Goal: Entertainment & Leisure: Browse casually

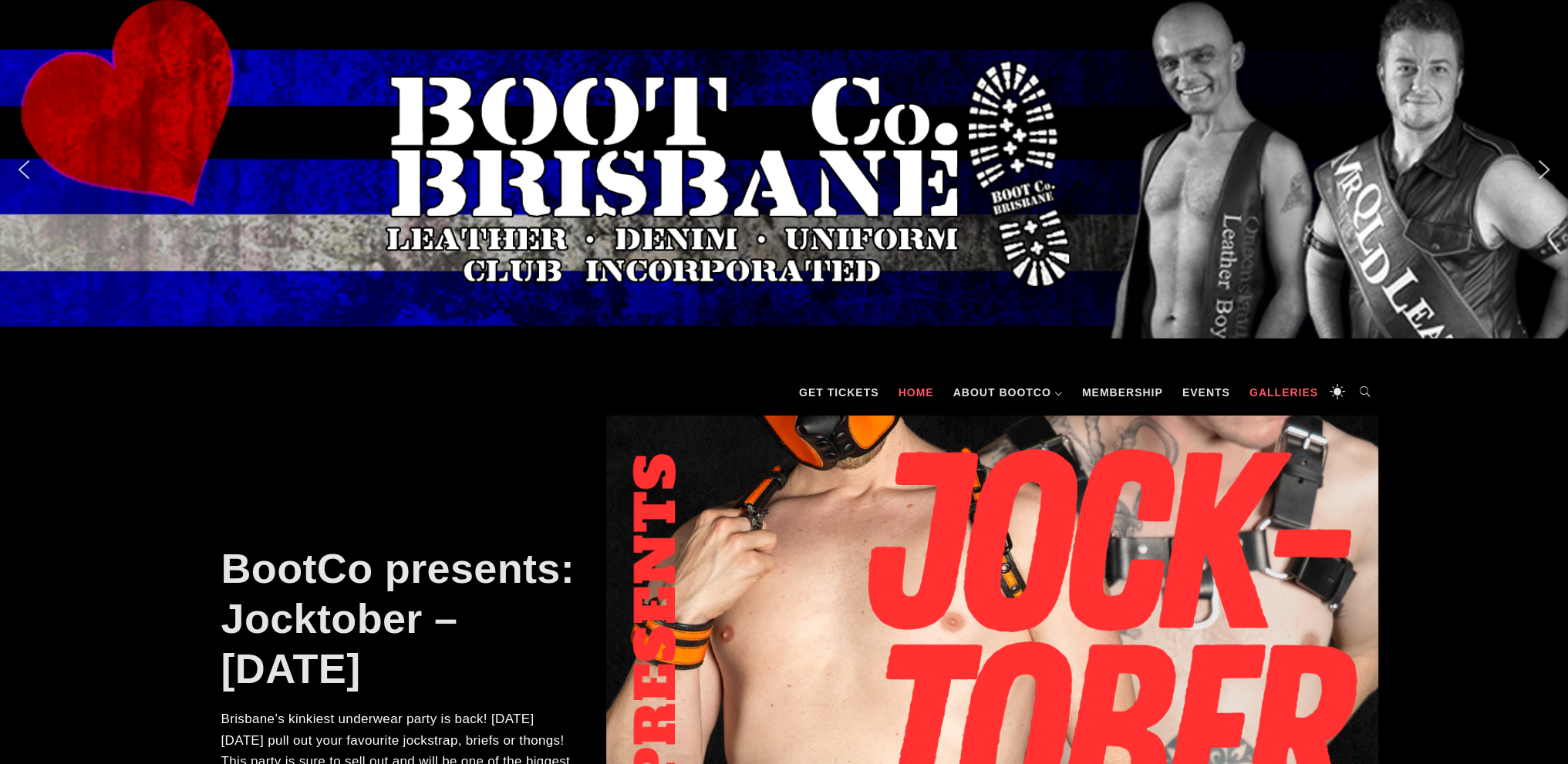
click at [1258, 395] on link "Galleries" at bounding box center [1284, 393] width 84 height 47
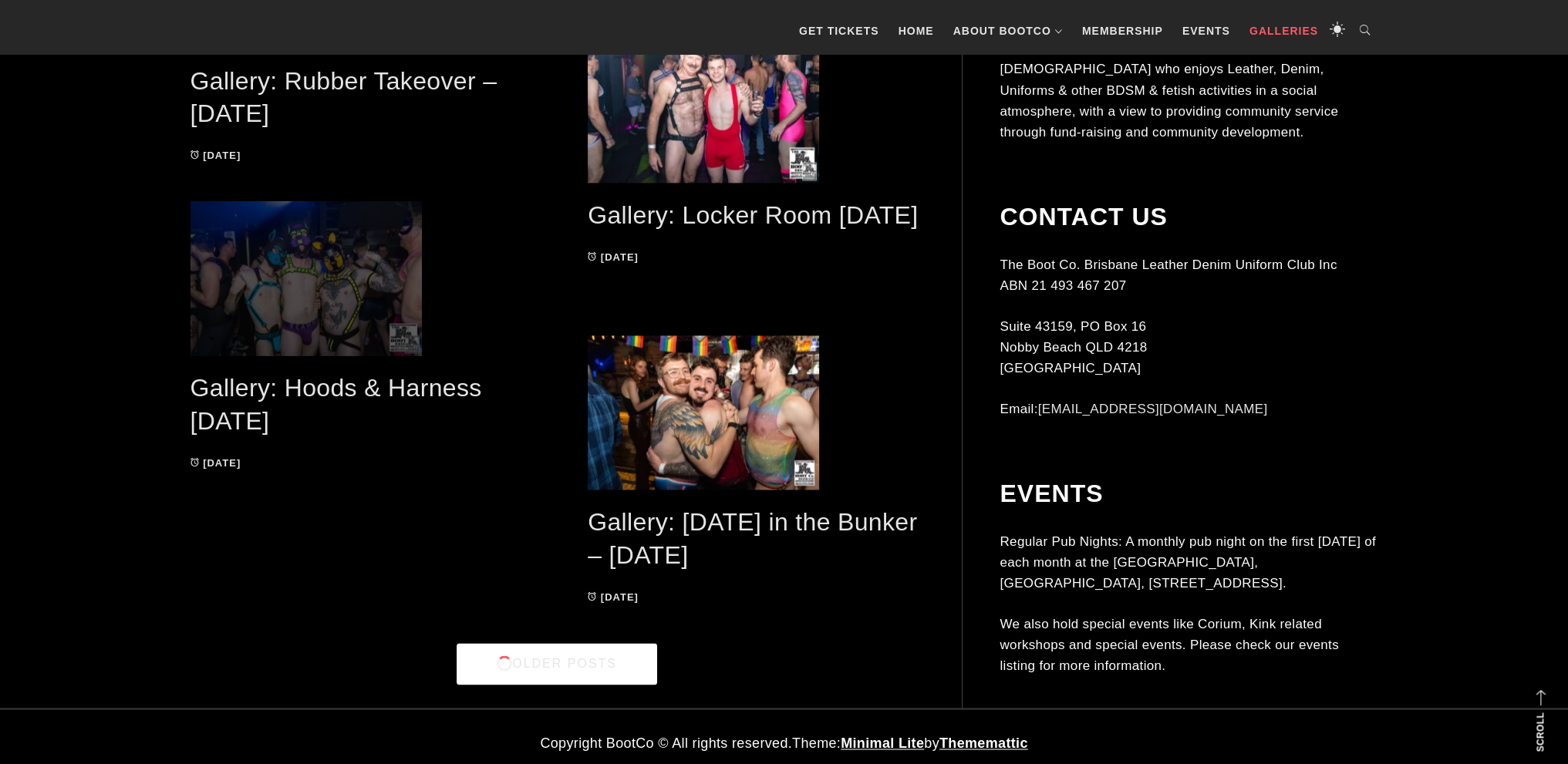
scroll to position [3126, 0]
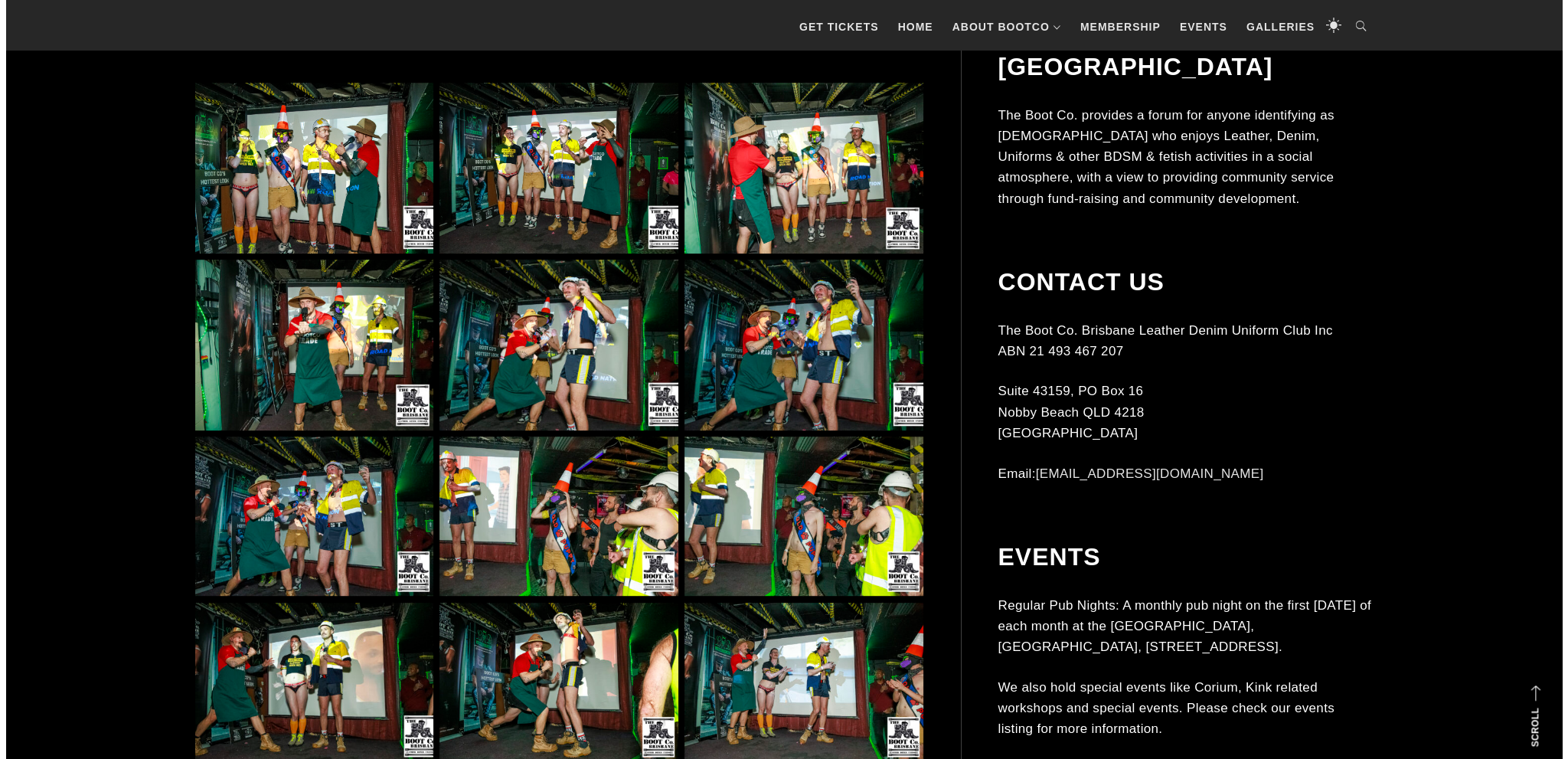
scroll to position [842, 0]
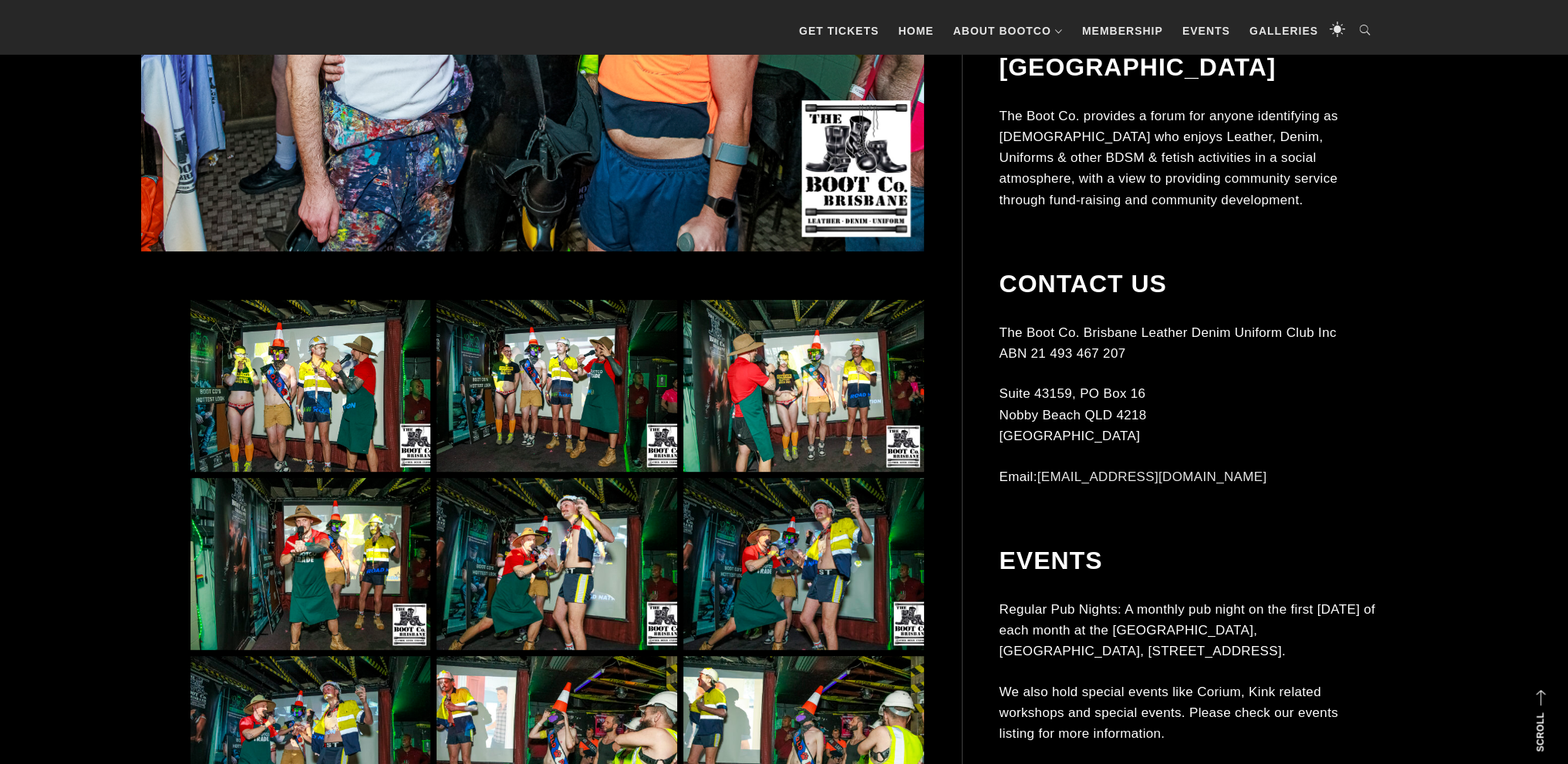
click at [820, 373] on img at bounding box center [803, 385] width 240 height 172
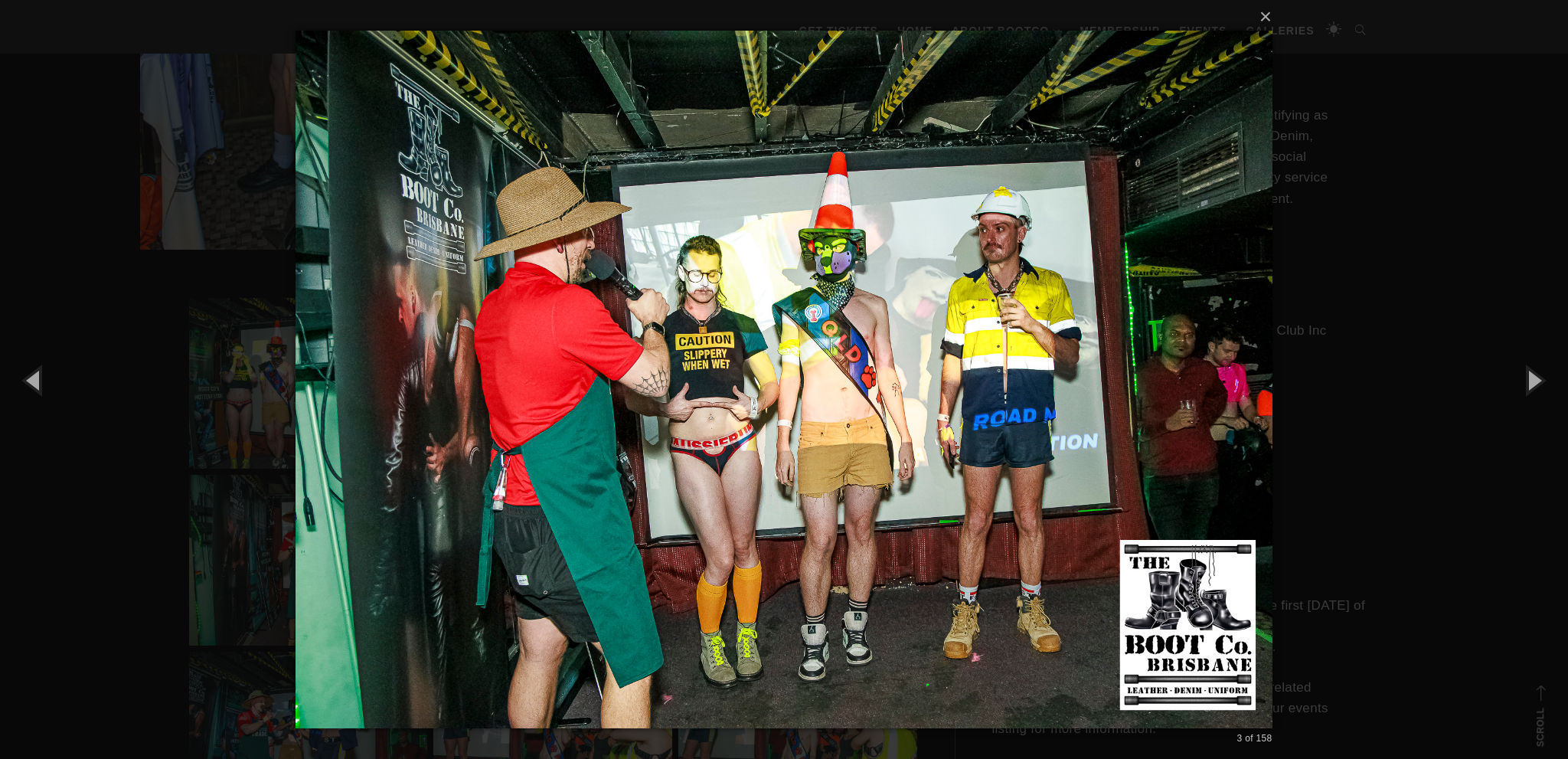
click at [1394, 162] on div "× 3 of 158 Loading..." at bounding box center [784, 380] width 1568 height 759
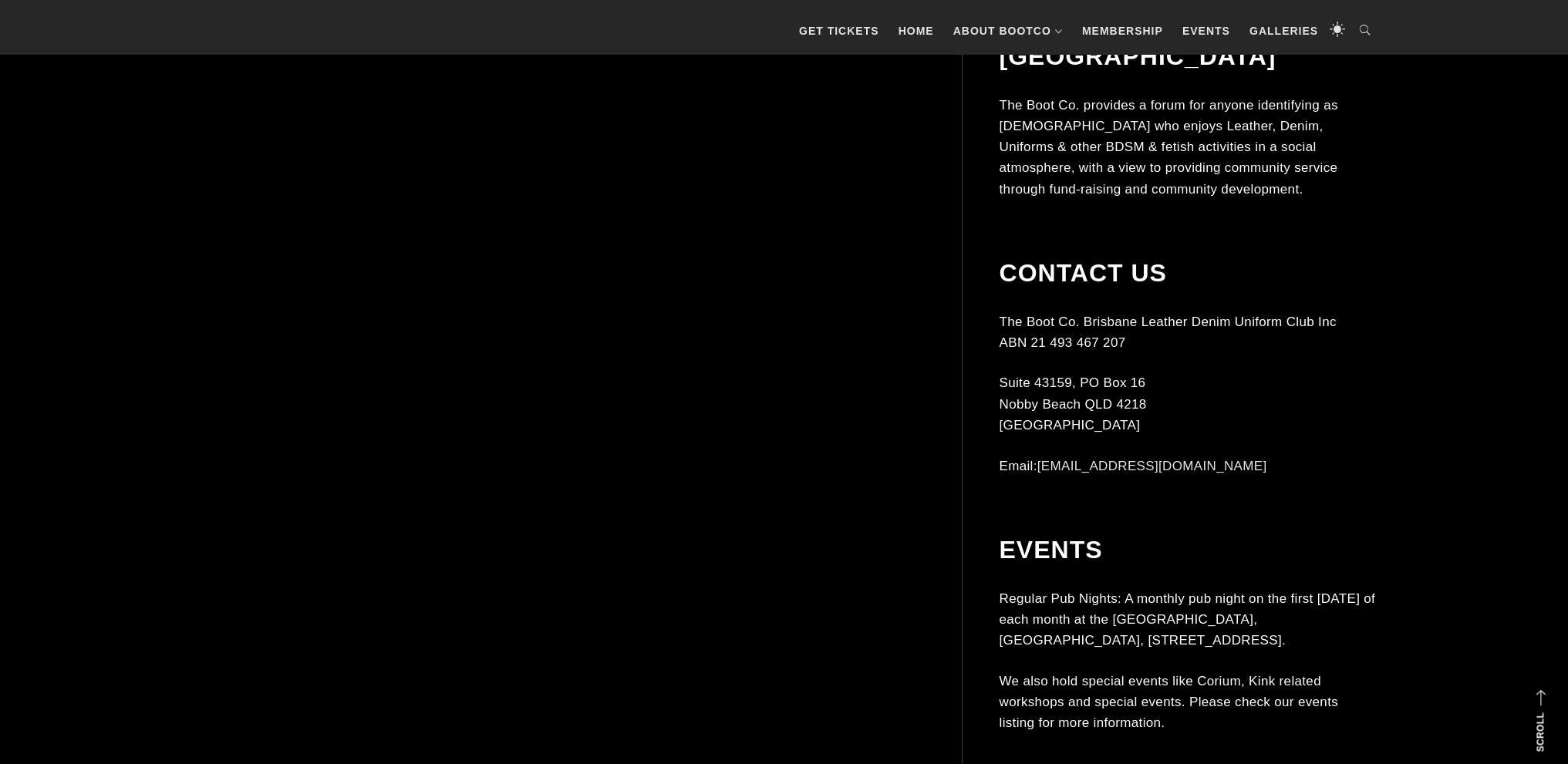
scroll to position [5474, 0]
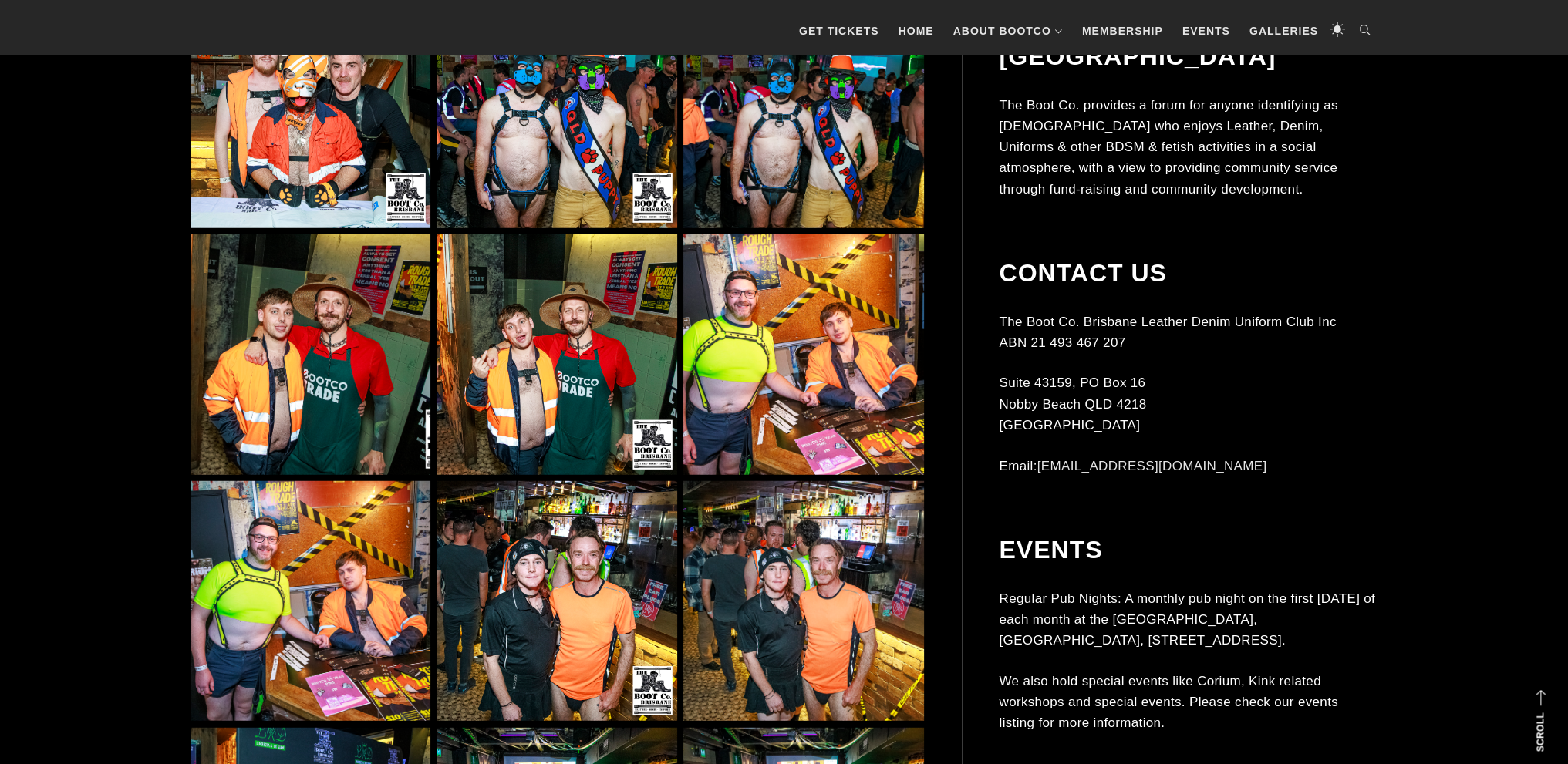
click at [323, 400] on img at bounding box center [310, 354] width 240 height 240
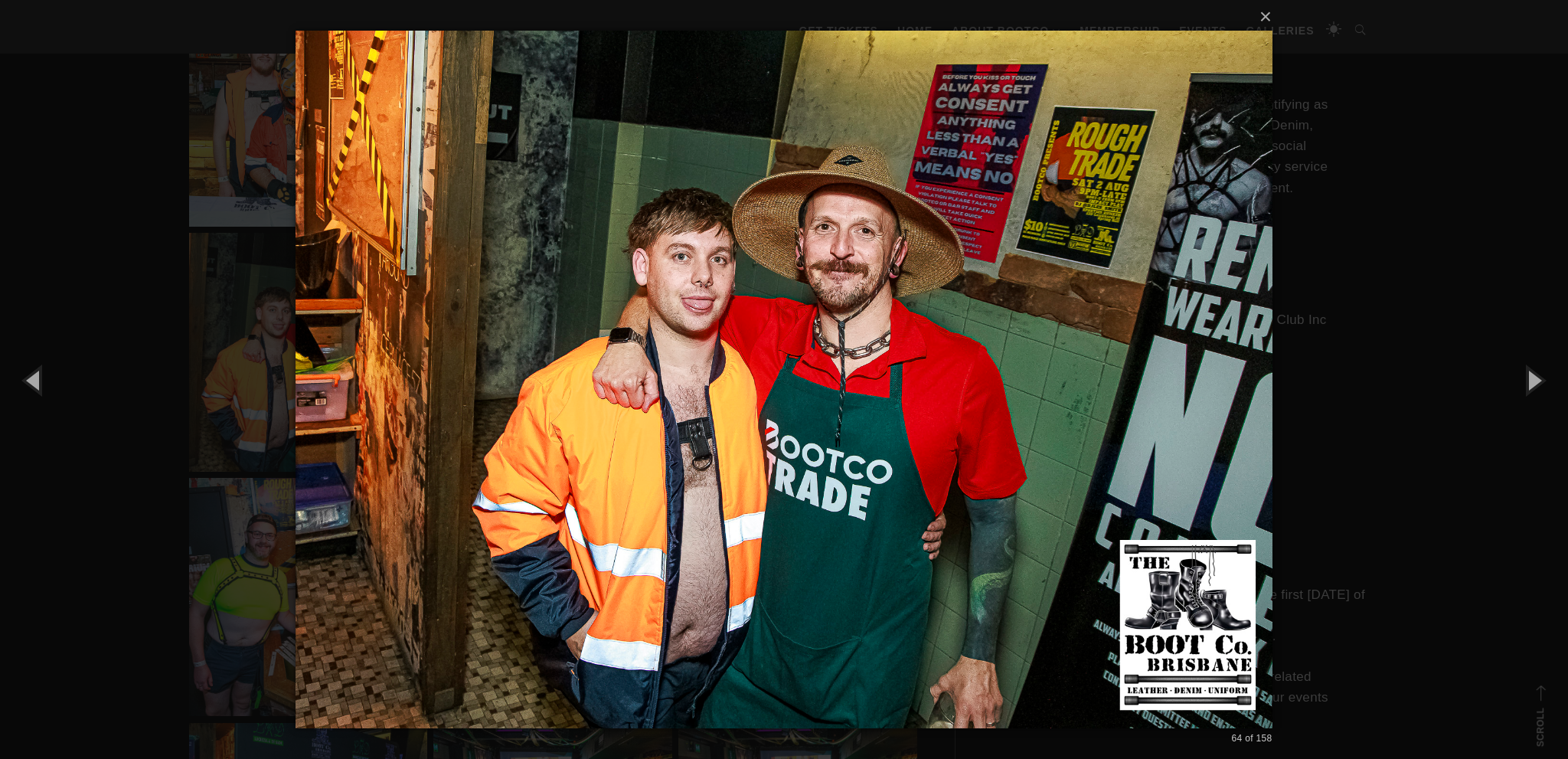
click at [1424, 498] on div "× 64 of 158 Loading..." at bounding box center [784, 380] width 1568 height 759
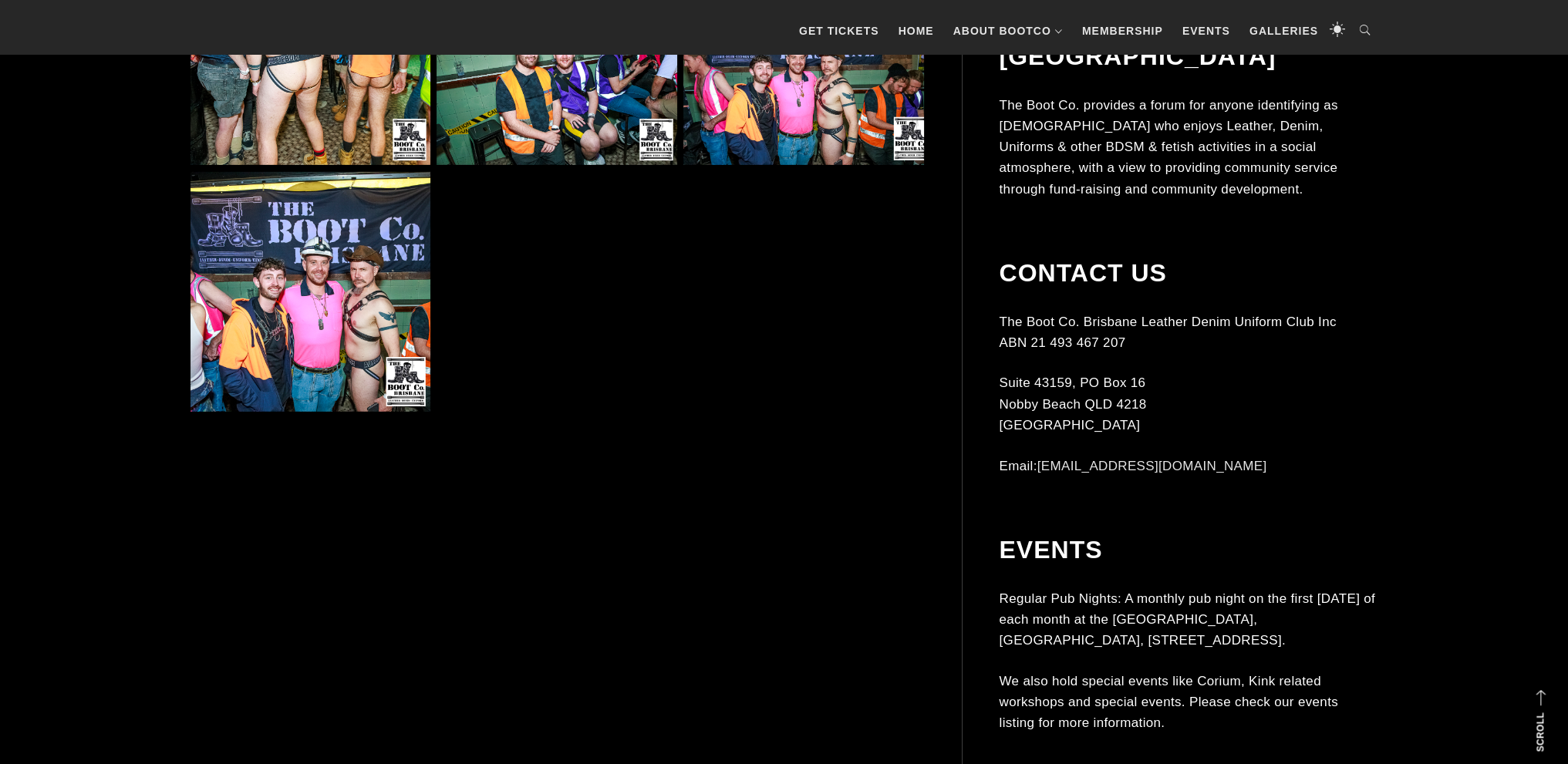
scroll to position [6708, 0]
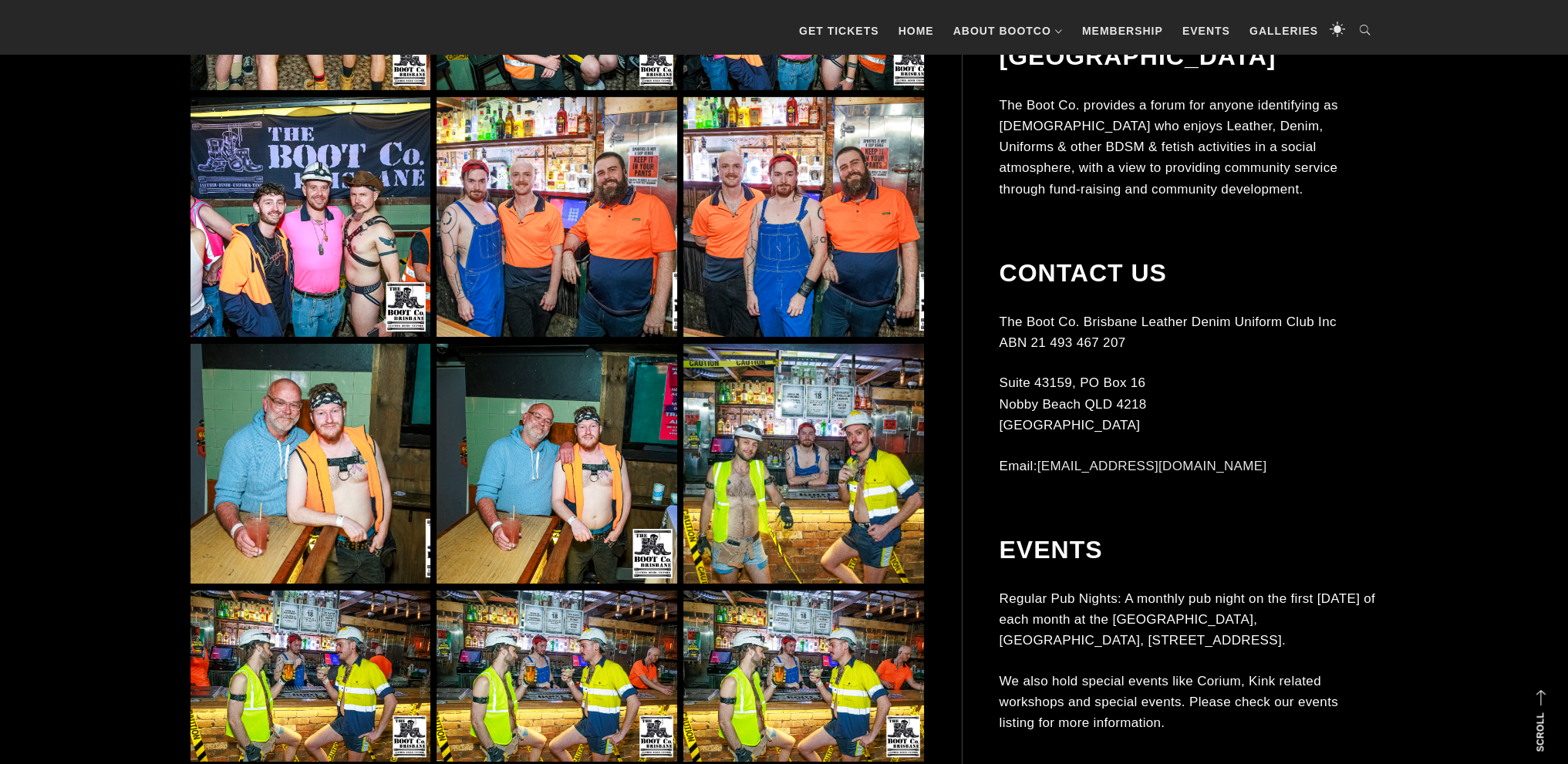
click at [547, 286] on img at bounding box center [556, 217] width 240 height 240
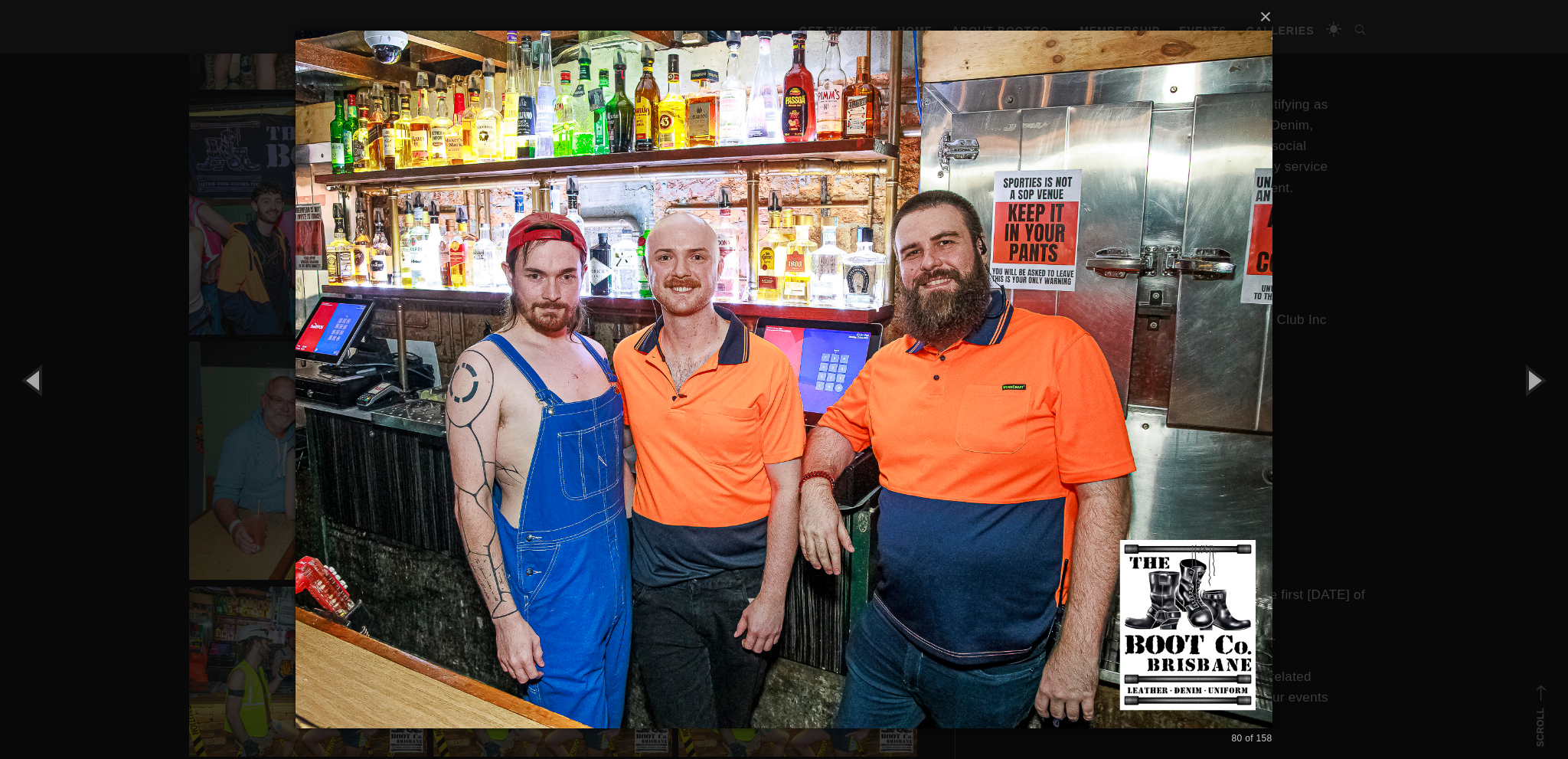
click at [1396, 501] on div "× 80 of 158 Loading..." at bounding box center [784, 380] width 1568 height 759
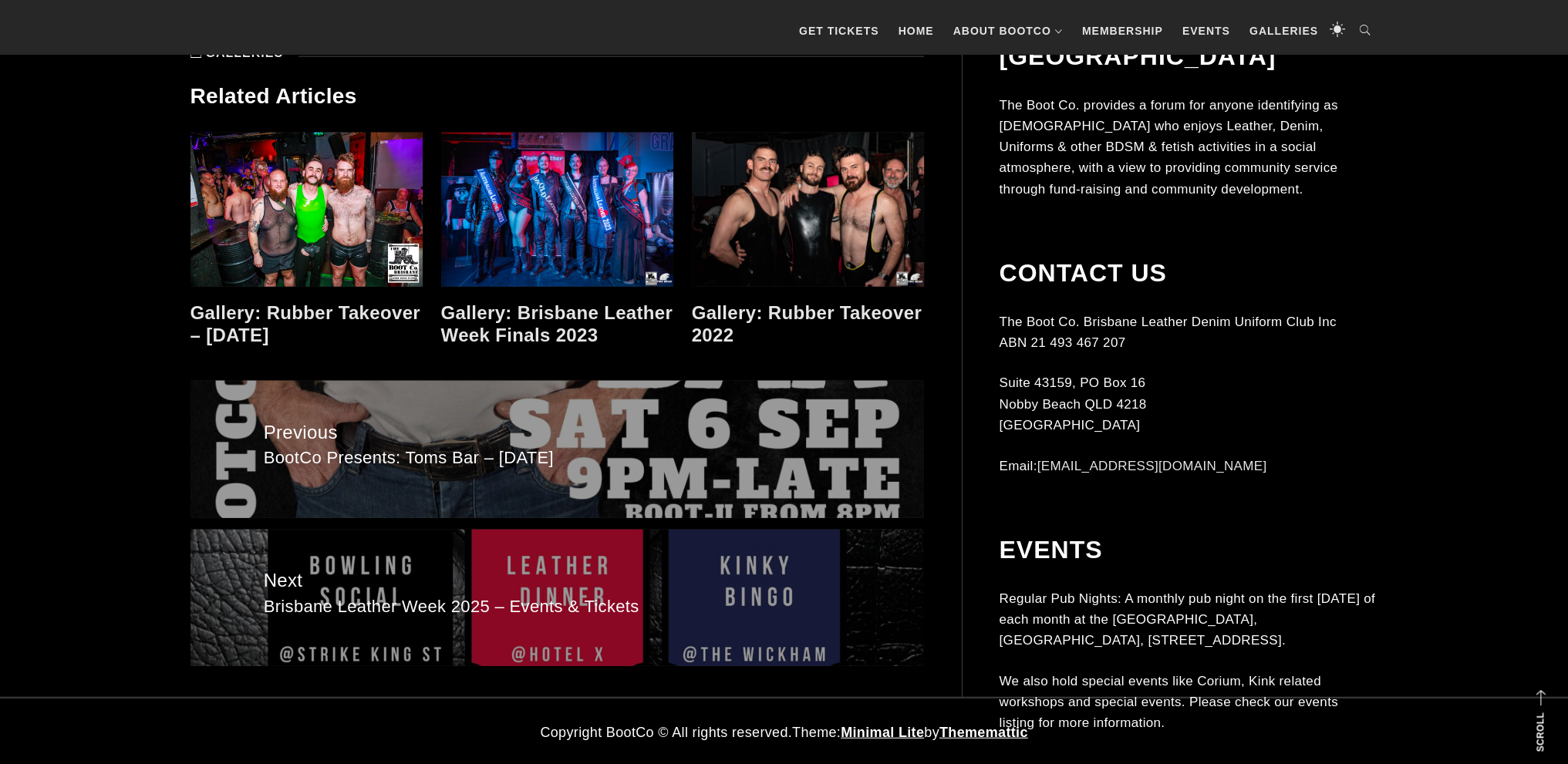
scroll to position [12986, 0]
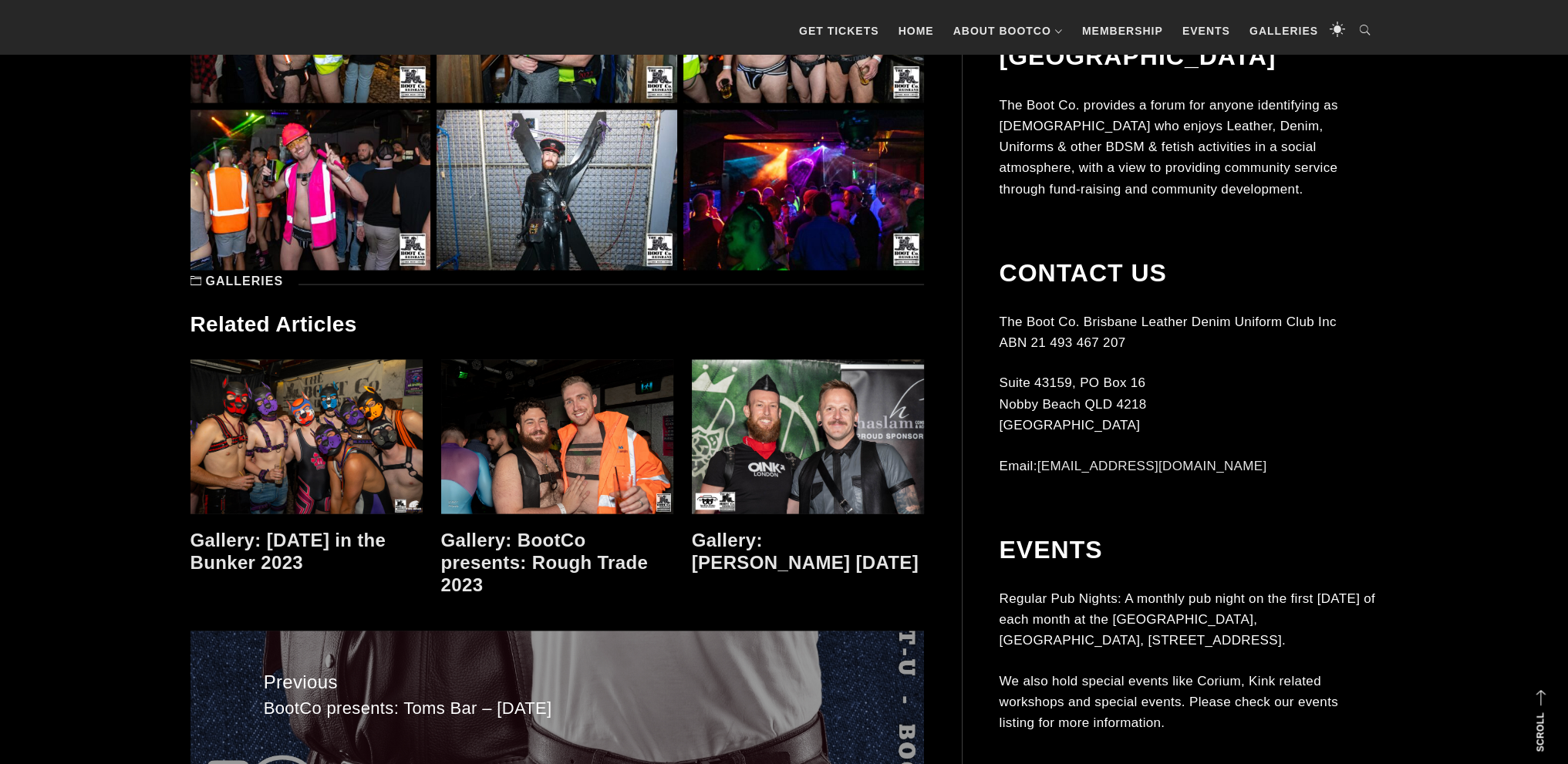
scroll to position [3932, 0]
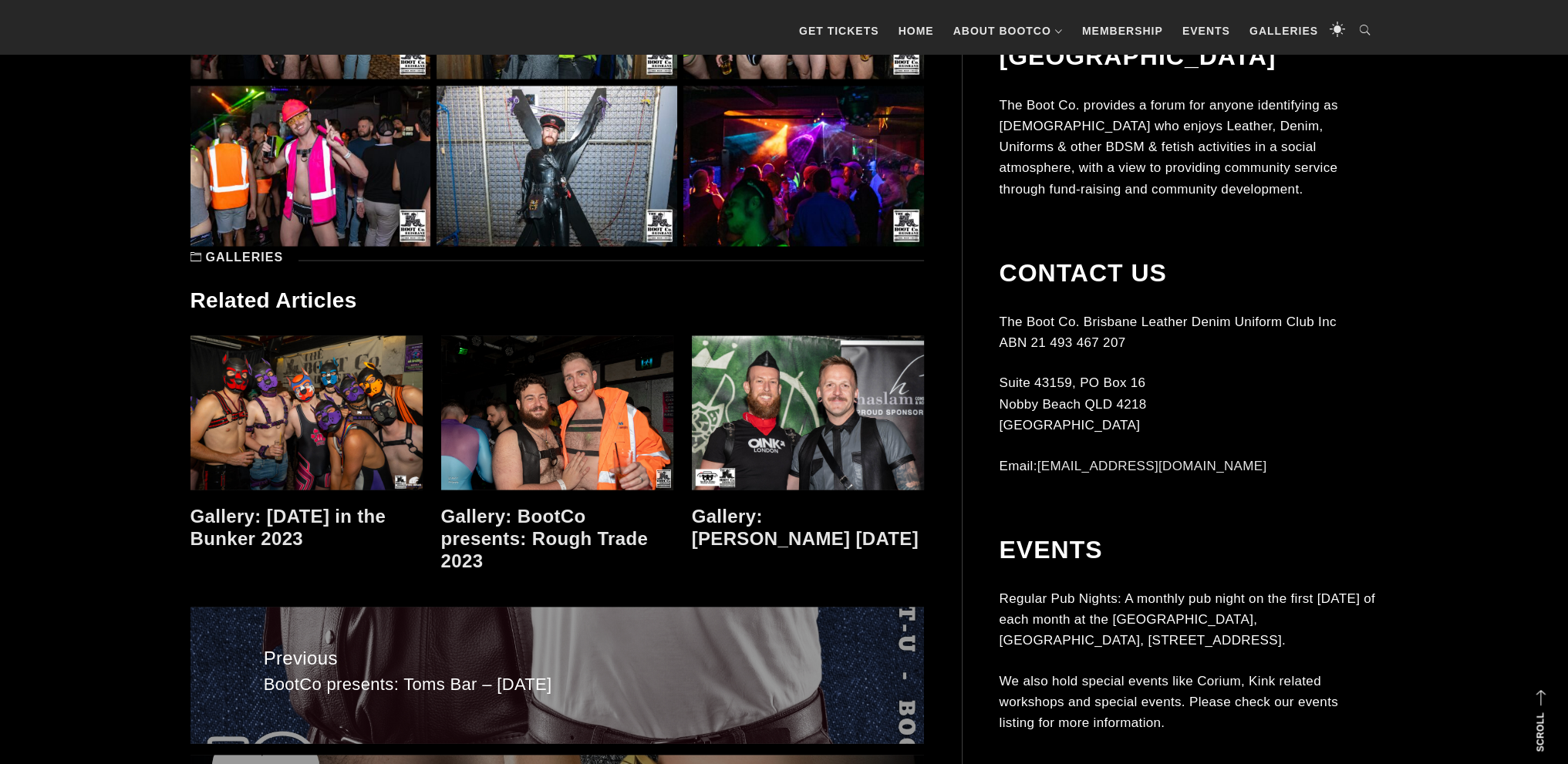
click at [582, 413] on link at bounding box center [557, 413] width 232 height 155
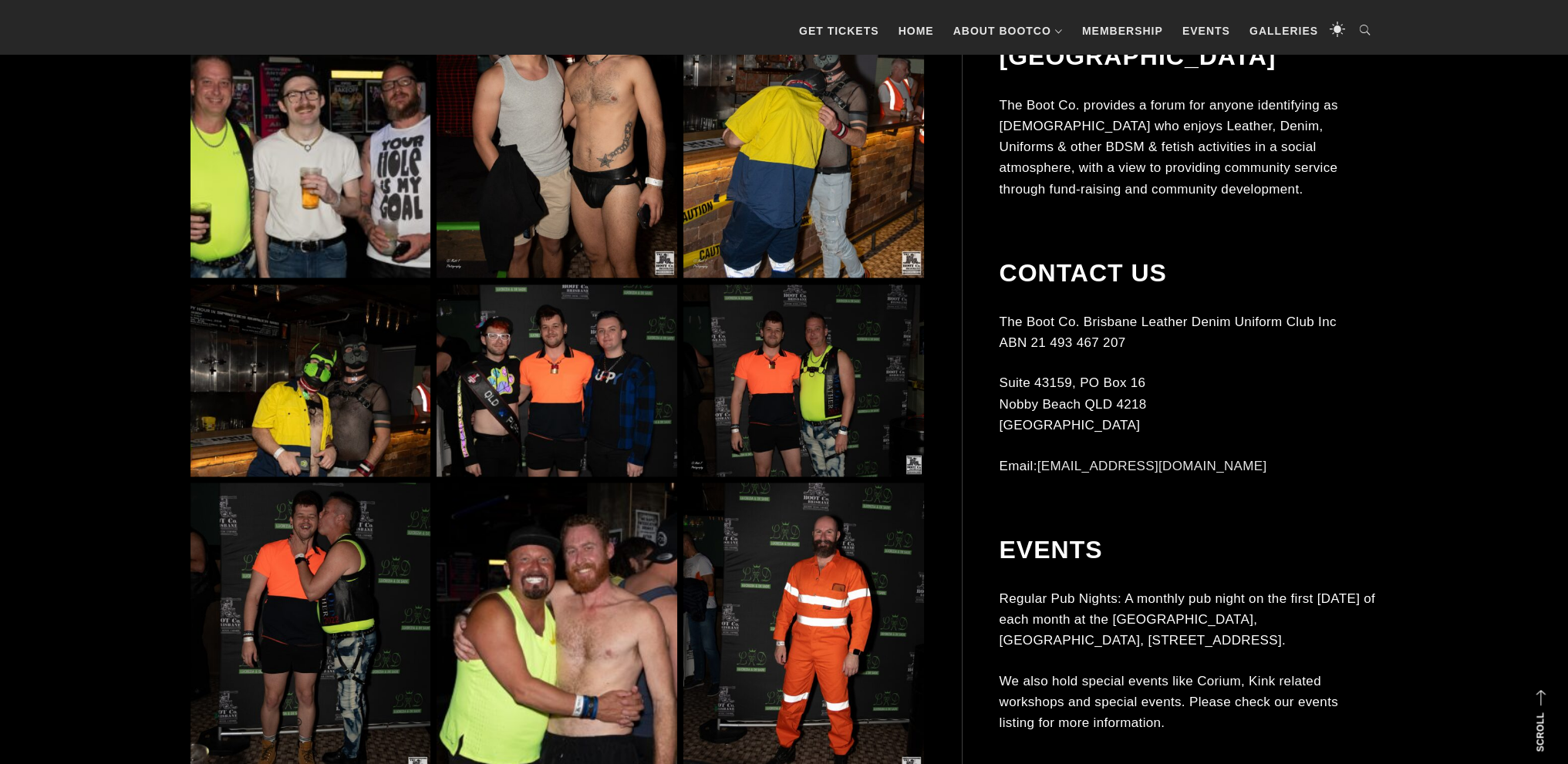
scroll to position [3007, 0]
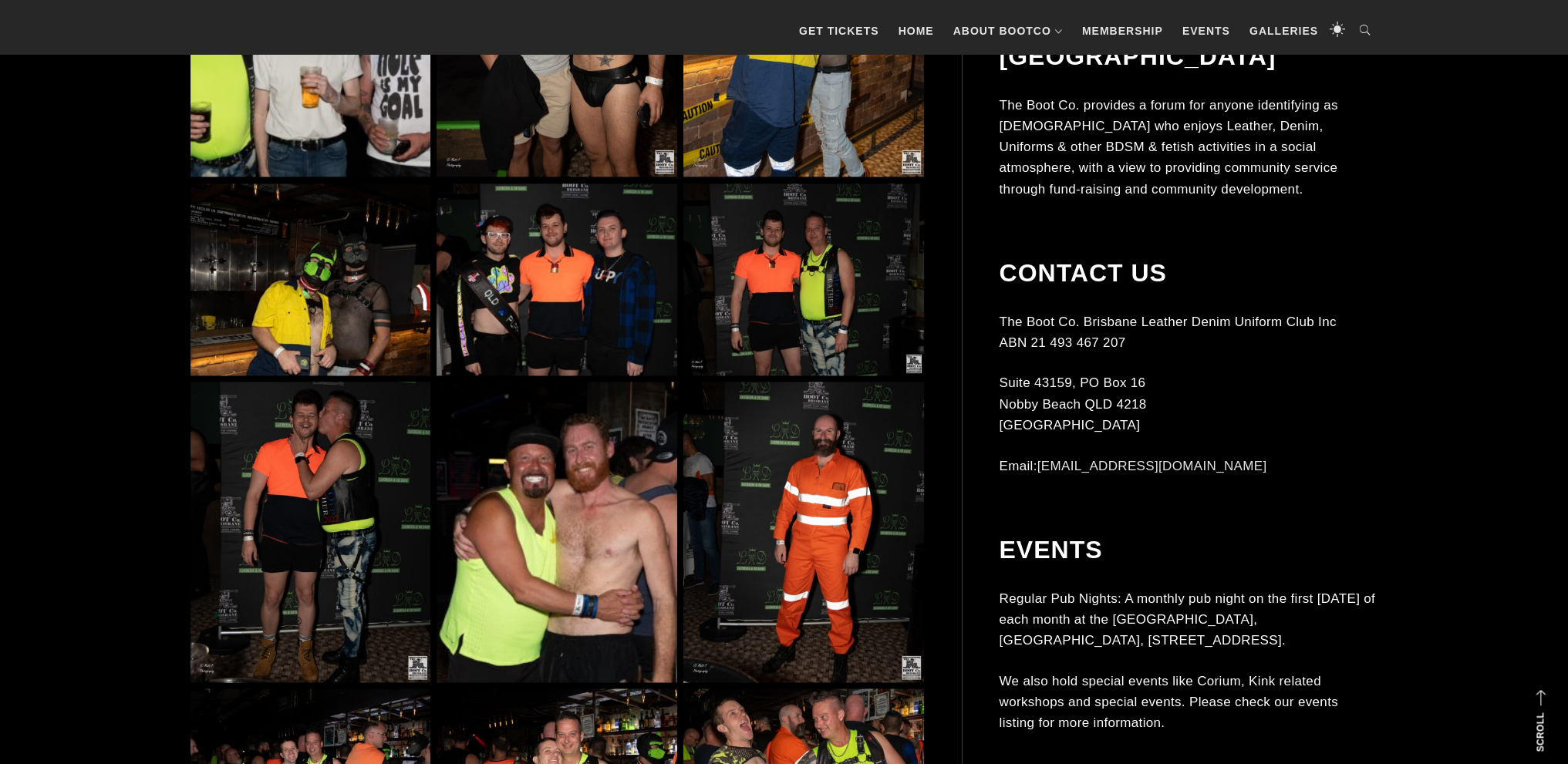
click at [809, 492] on img at bounding box center [803, 532] width 240 height 300
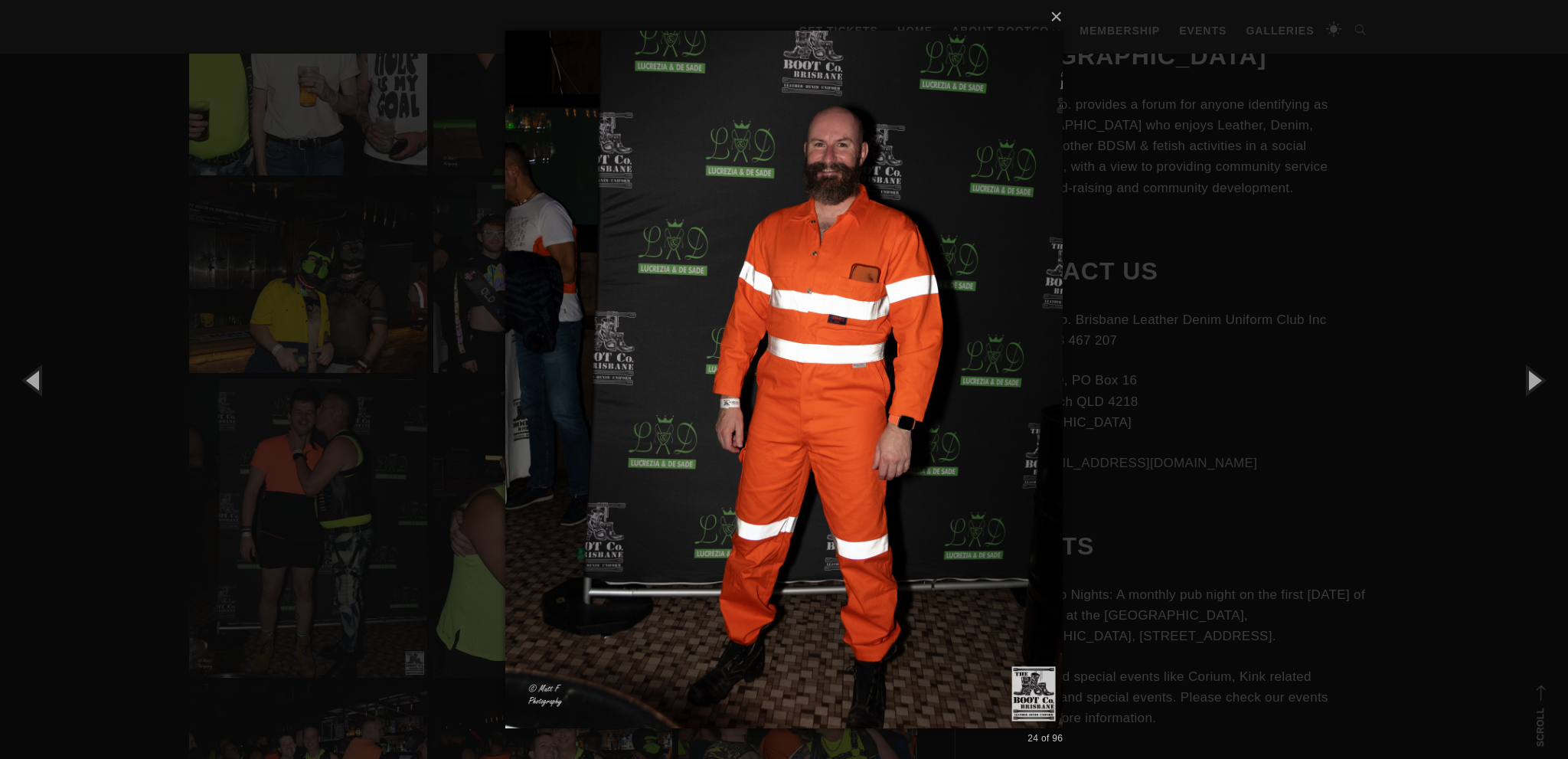
click at [341, 217] on div "× 24 of 96 Loading..." at bounding box center [784, 380] width 1568 height 759
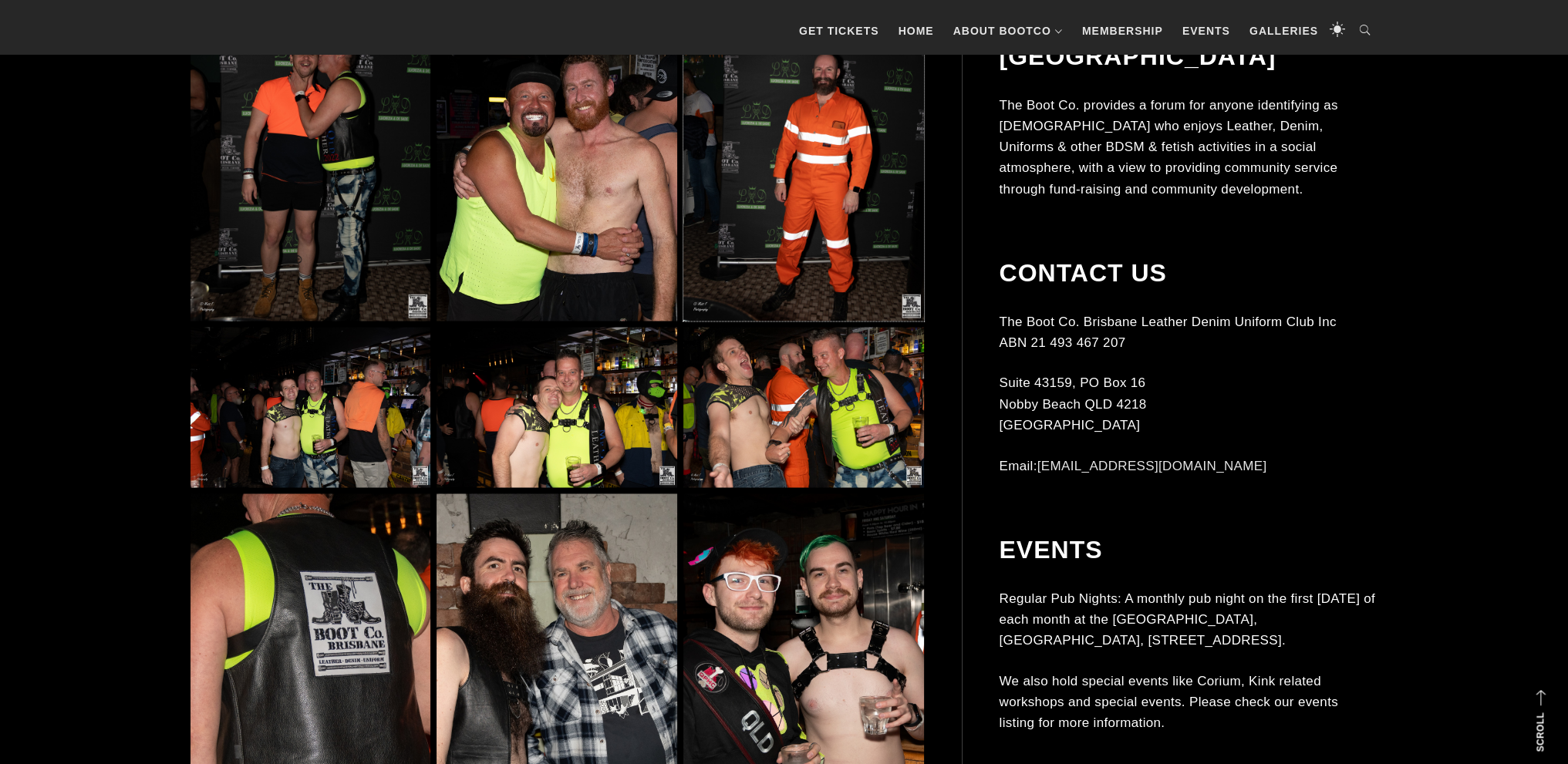
scroll to position [3392, 0]
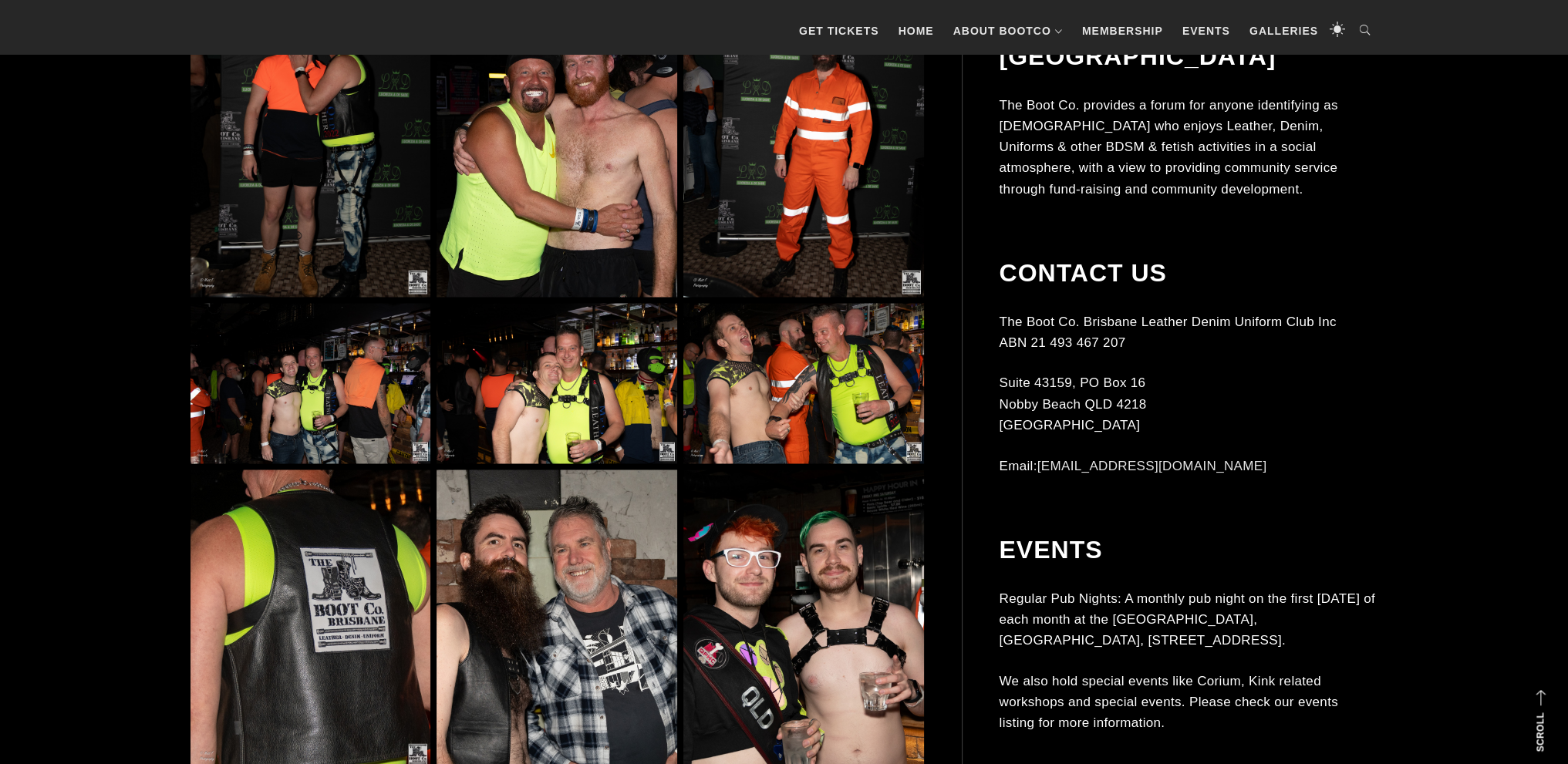
click at [787, 373] on img at bounding box center [803, 383] width 240 height 161
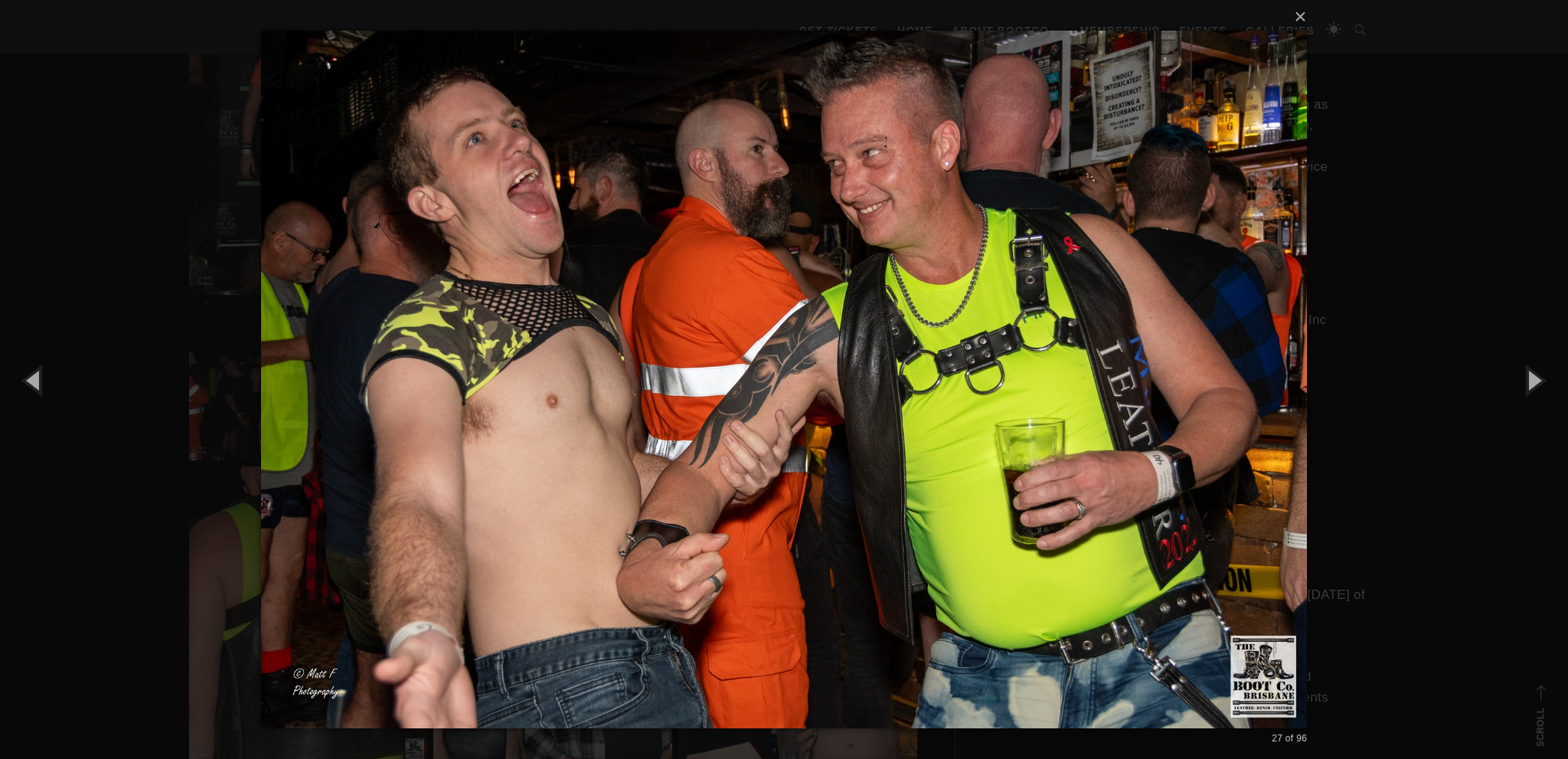
click at [139, 181] on div "× 27 of 96 Loading..." at bounding box center [784, 380] width 1568 height 759
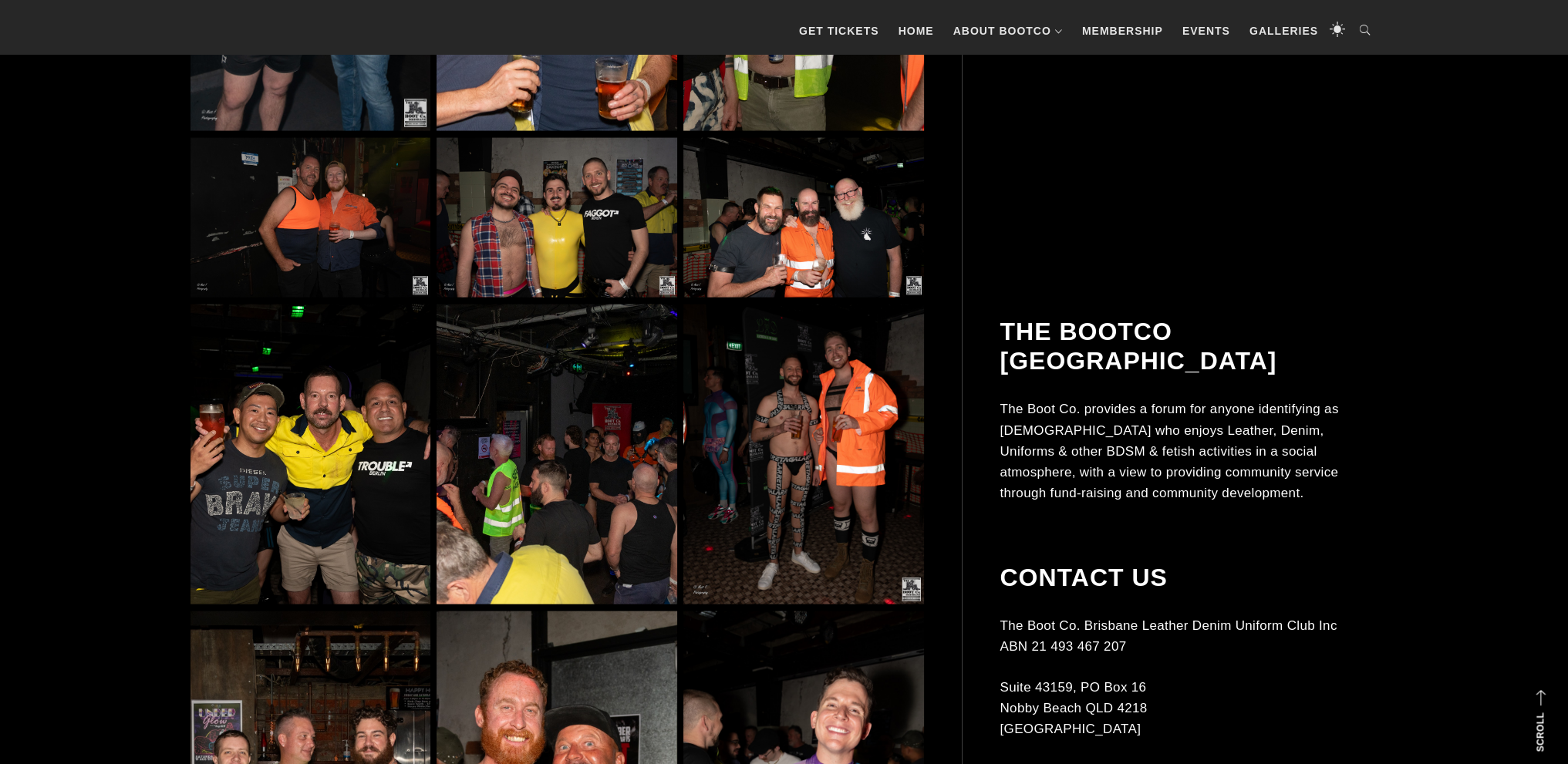
scroll to position [4318, 0]
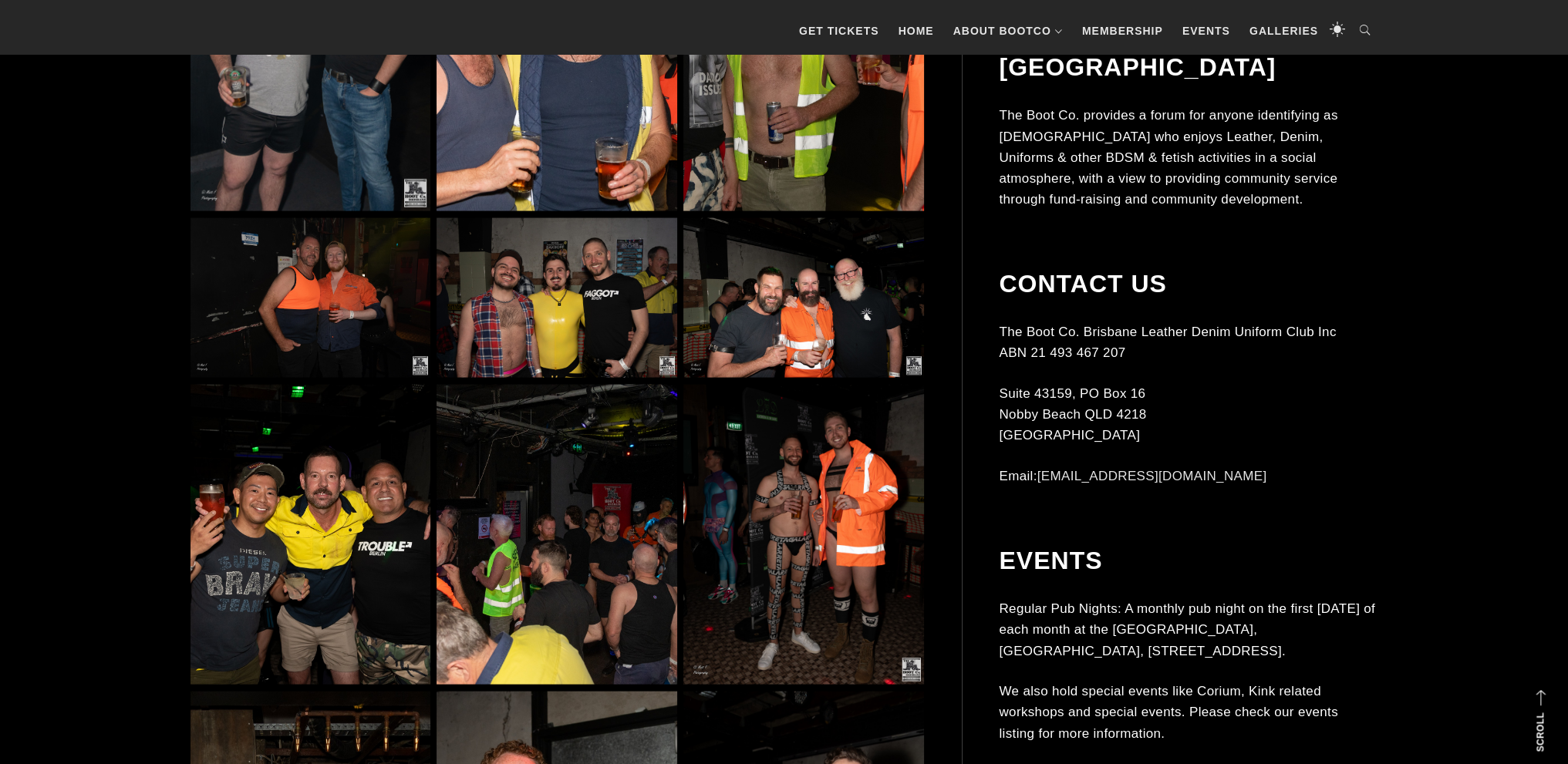
click at [815, 335] on img at bounding box center [803, 298] width 240 height 161
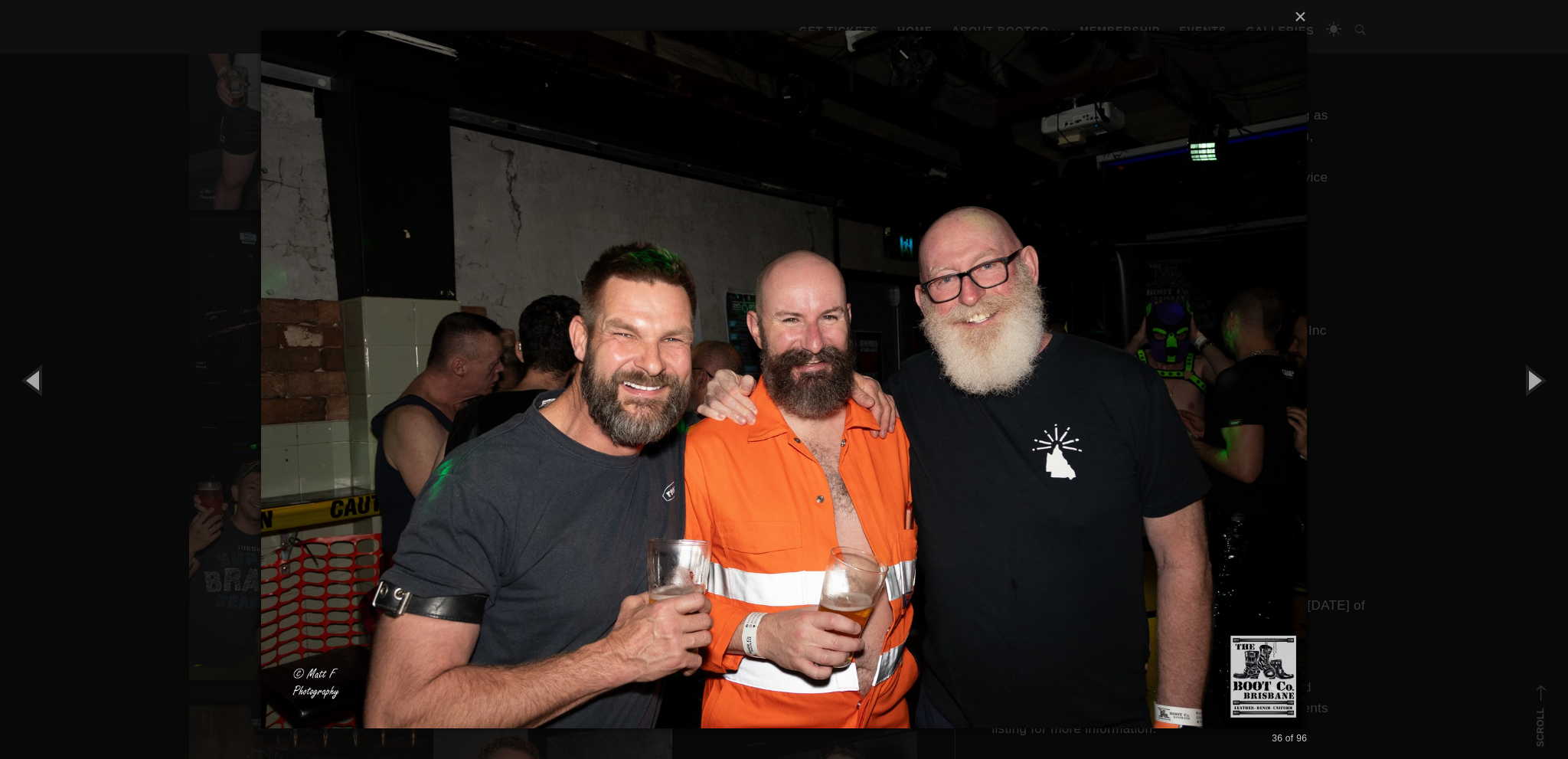
click at [190, 190] on div "× 36 of 96 Loading..." at bounding box center [784, 380] width 1568 height 759
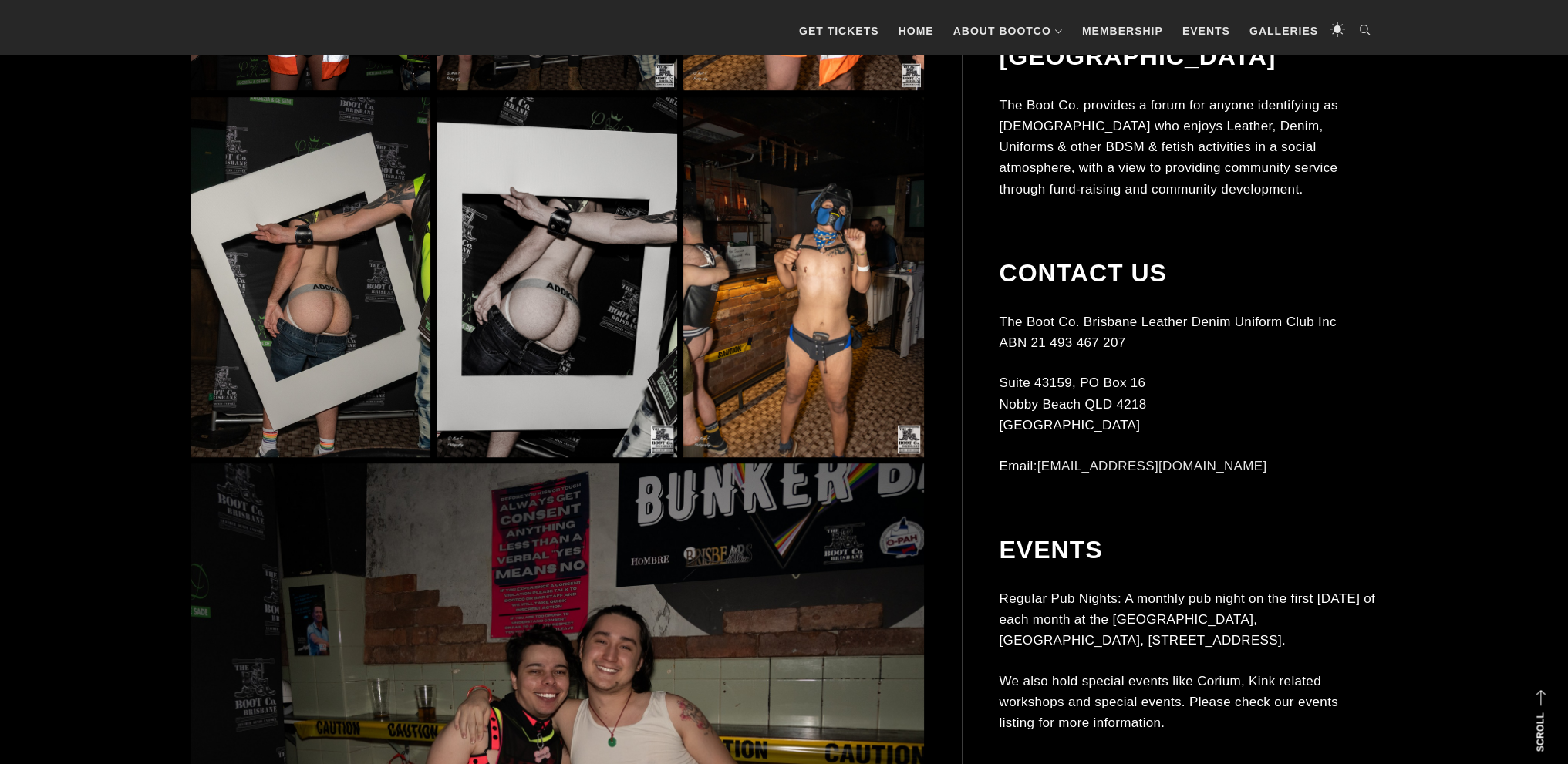
scroll to position [9560, 0]
